Goal: Task Accomplishment & Management: Use online tool/utility

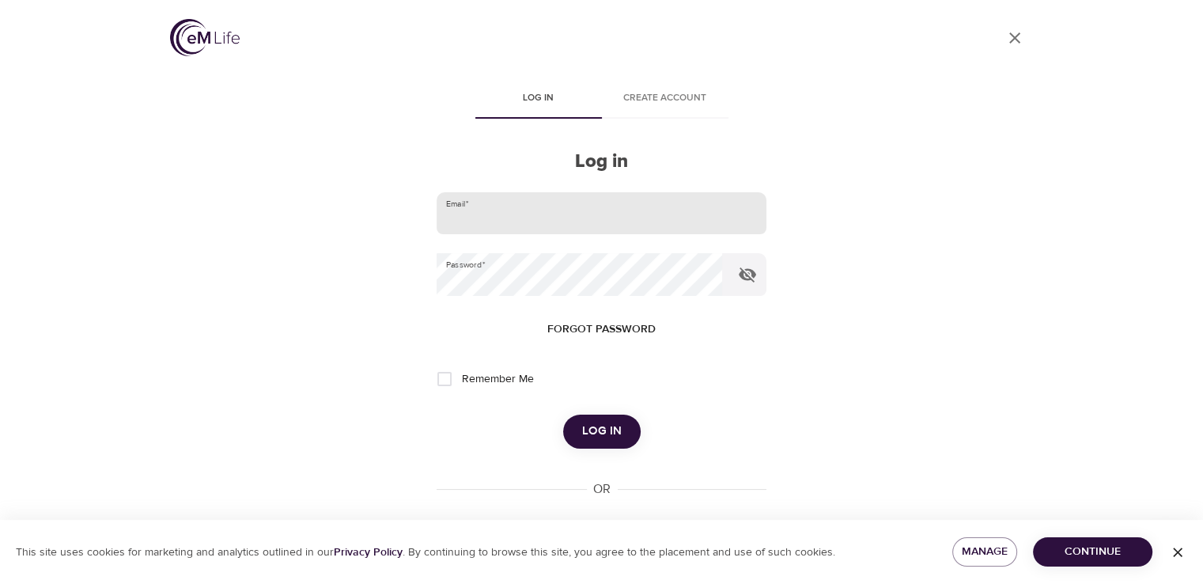
type input "[EMAIL_ADDRESS][DOMAIN_NAME]"
click at [625, 220] on input "[EMAIL_ADDRESS][DOMAIN_NAME]" at bounding box center [600, 213] width 329 height 43
click at [788, 384] on div "User Profile Log in Create account Log in Email   * [EMAIL_ADDRESS][DOMAIN_NAME…" at bounding box center [601, 292] width 901 height 584
click at [610, 431] on span "Log in" at bounding box center [602, 431] width 40 height 21
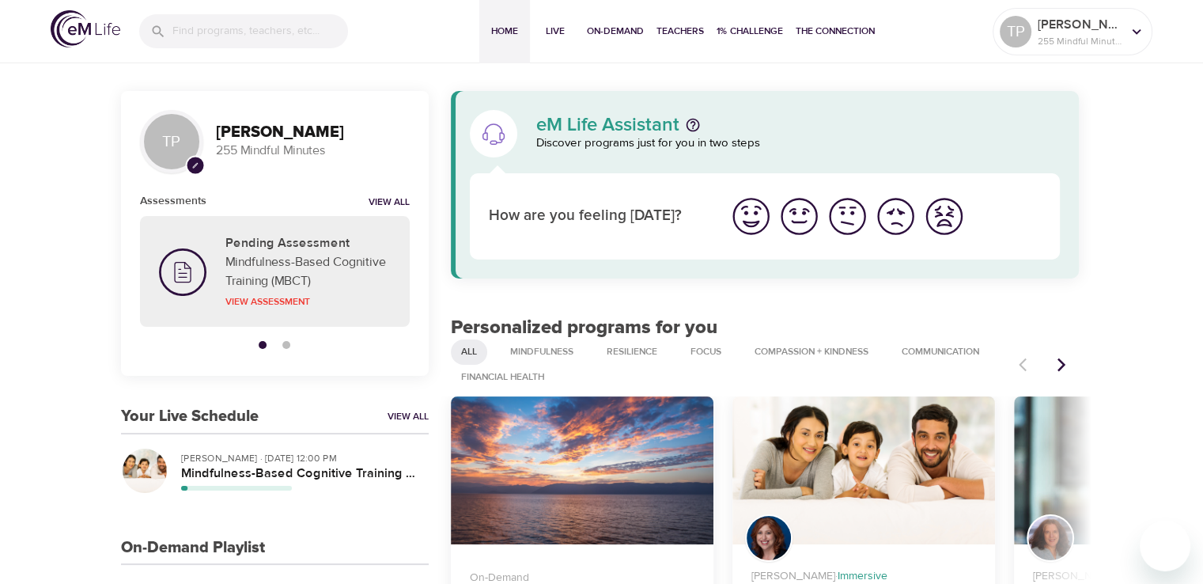
drag, startPoint x: 1135, startPoint y: 174, endPoint x: 1135, endPoint y: 65, distance: 109.1
click at [200, 31] on input "search" at bounding box center [260, 31] width 176 height 34
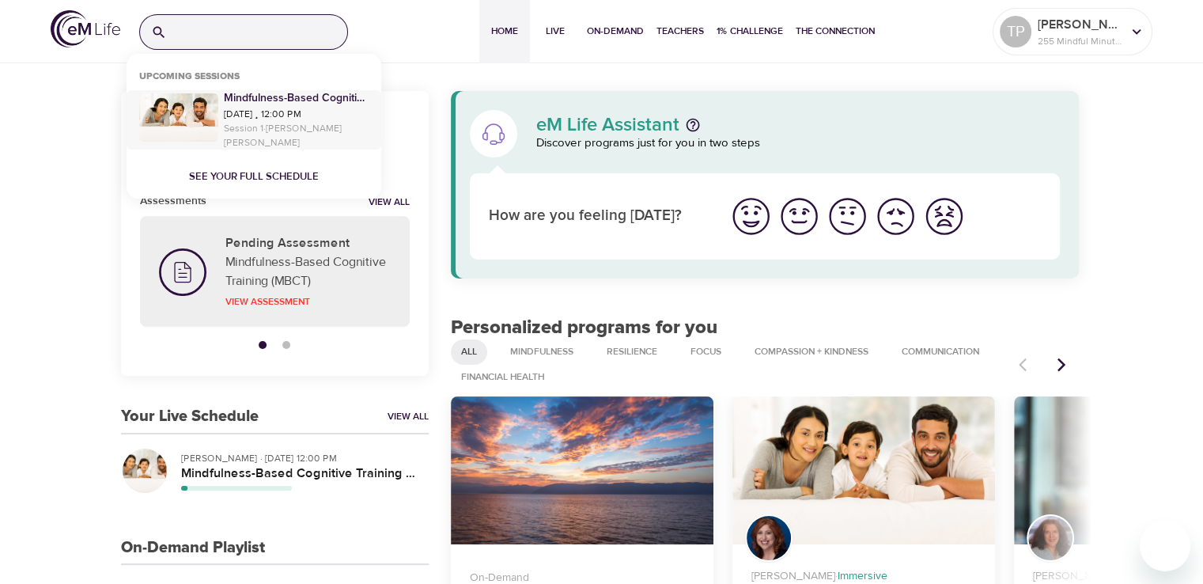
click at [294, 129] on p "Session 1 · [PERSON_NAME]" at bounding box center [296, 135] width 145 height 28
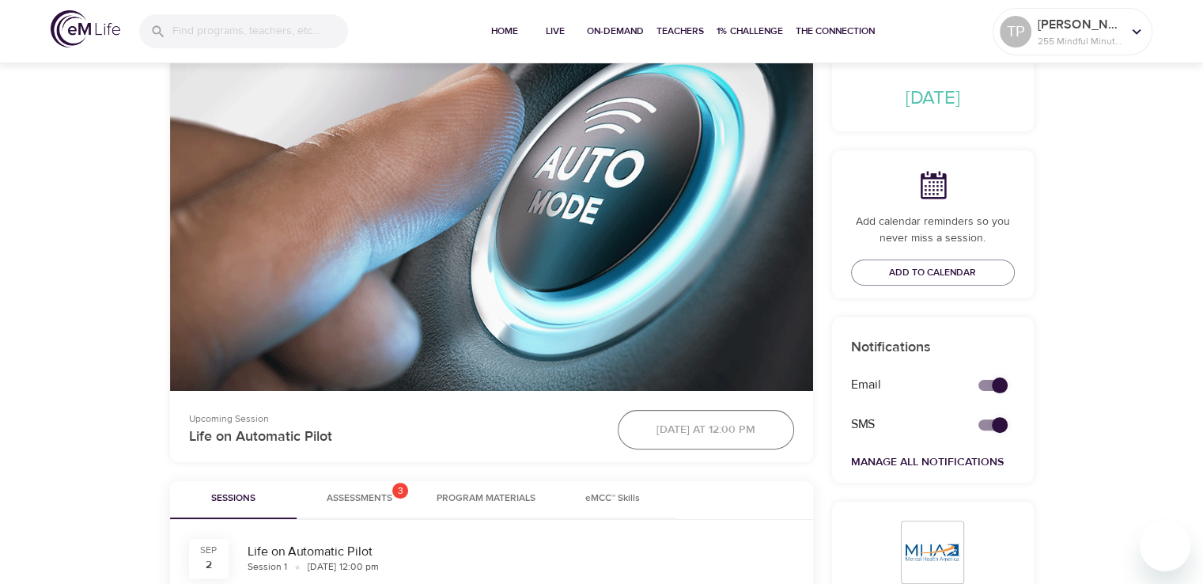
scroll to position [237, 0]
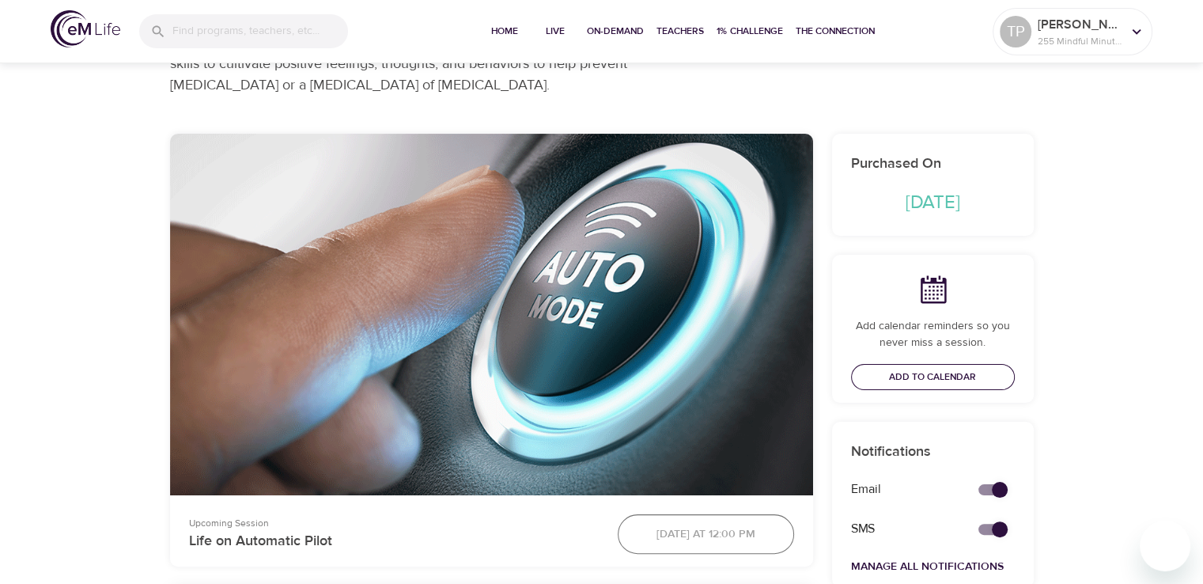
click at [967, 377] on span "Add to Calendar" at bounding box center [932, 376] width 87 height 17
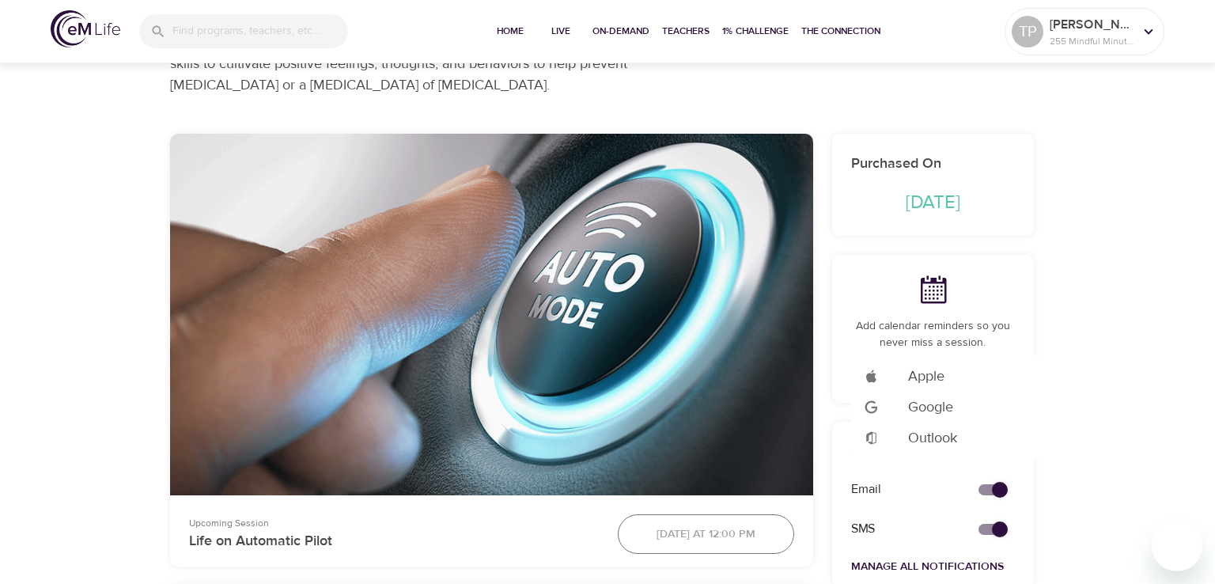
click at [952, 410] on span "Google" at bounding box center [930, 406] width 45 height 21
click at [1088, 386] on div at bounding box center [607, 292] width 1215 height 584
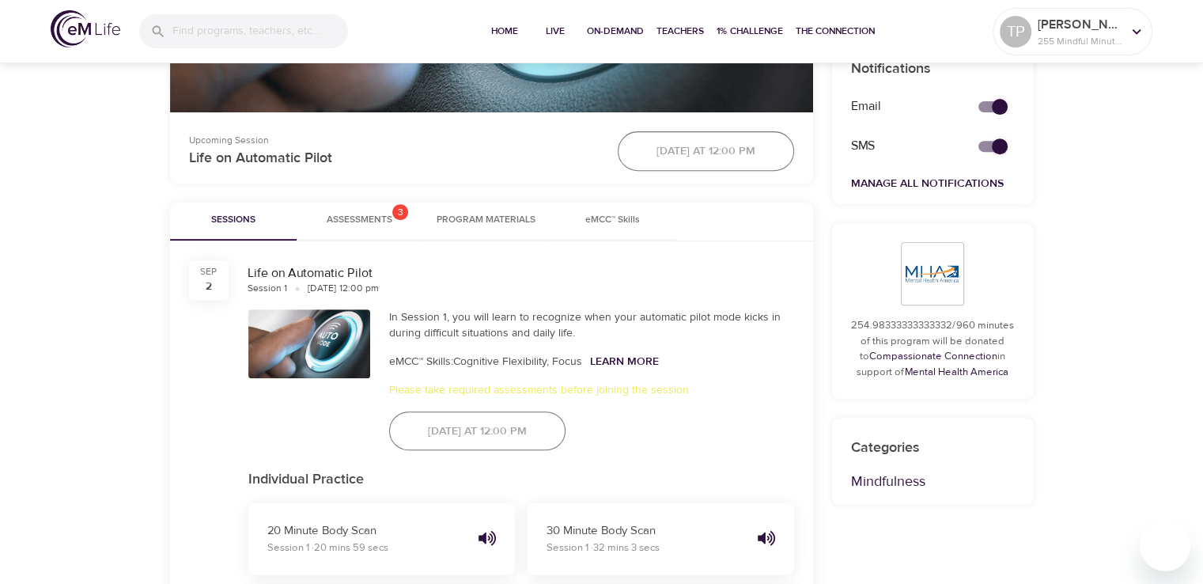
scroll to position [383, 0]
